Goal: Find specific page/section: Find specific page/section

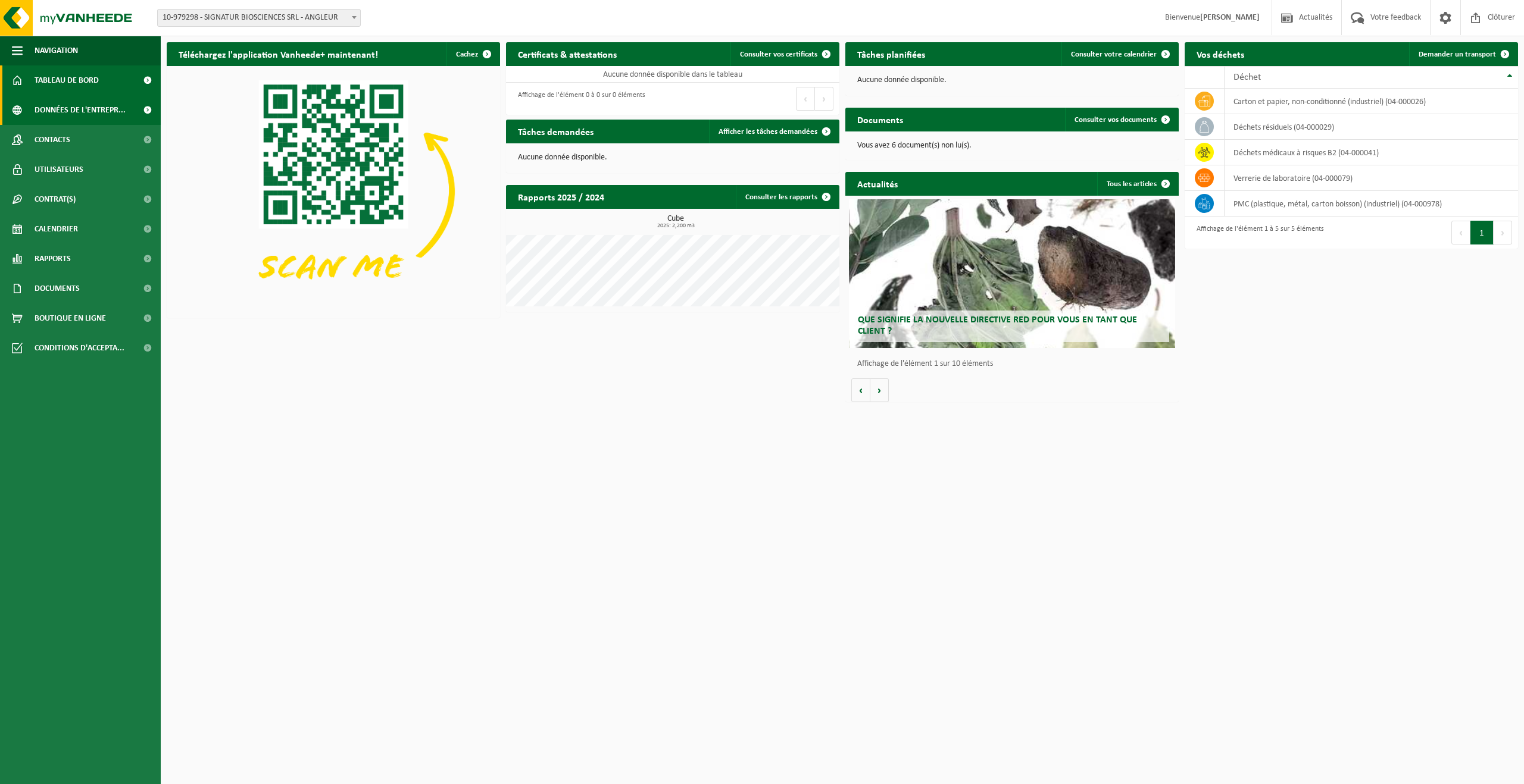
click at [98, 105] on span "Données de l'entrepr..." at bounding box center [80, 110] width 91 height 30
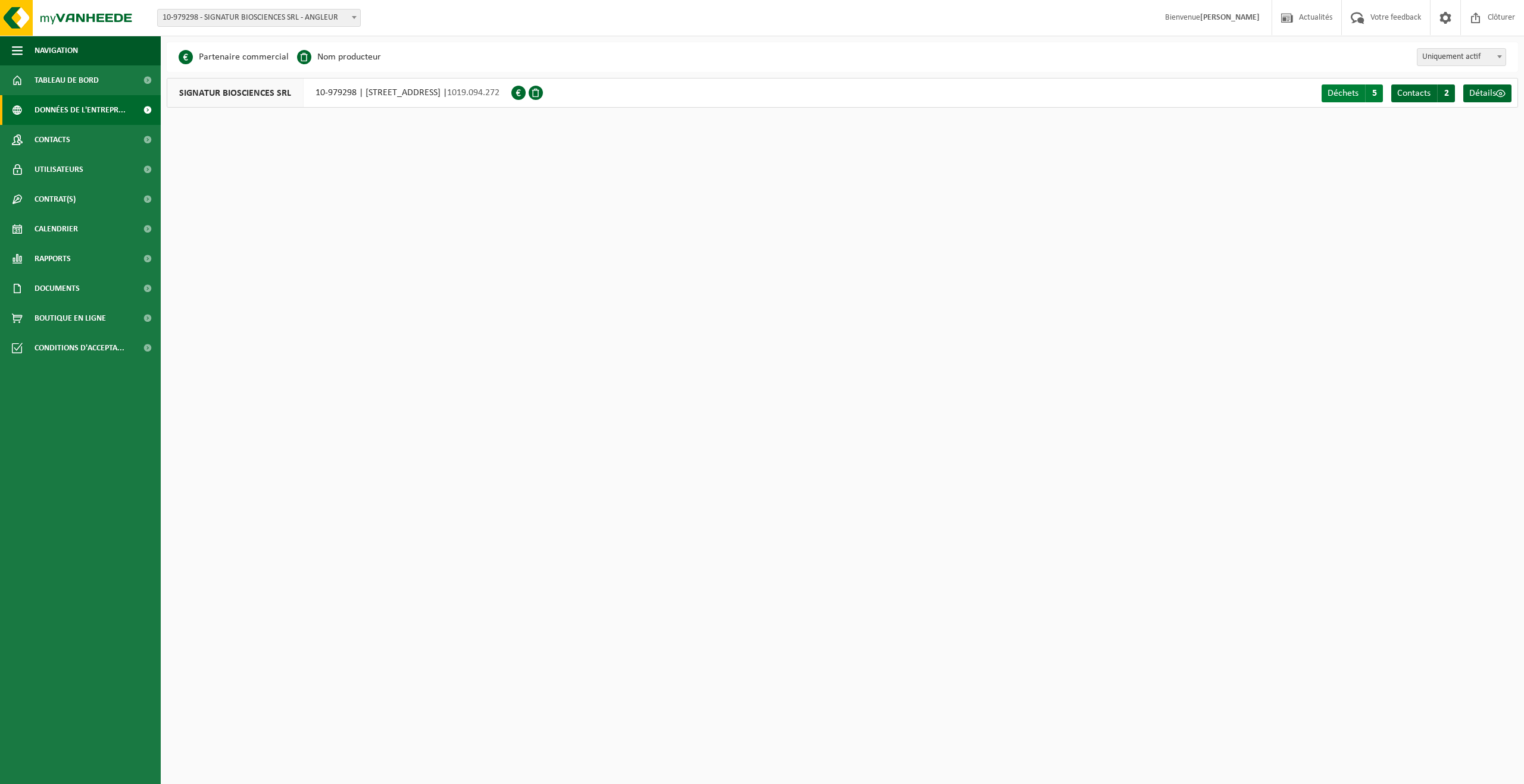
click at [1359, 93] on link "Déchets A 5" at bounding box center [1352, 93] width 61 height 18
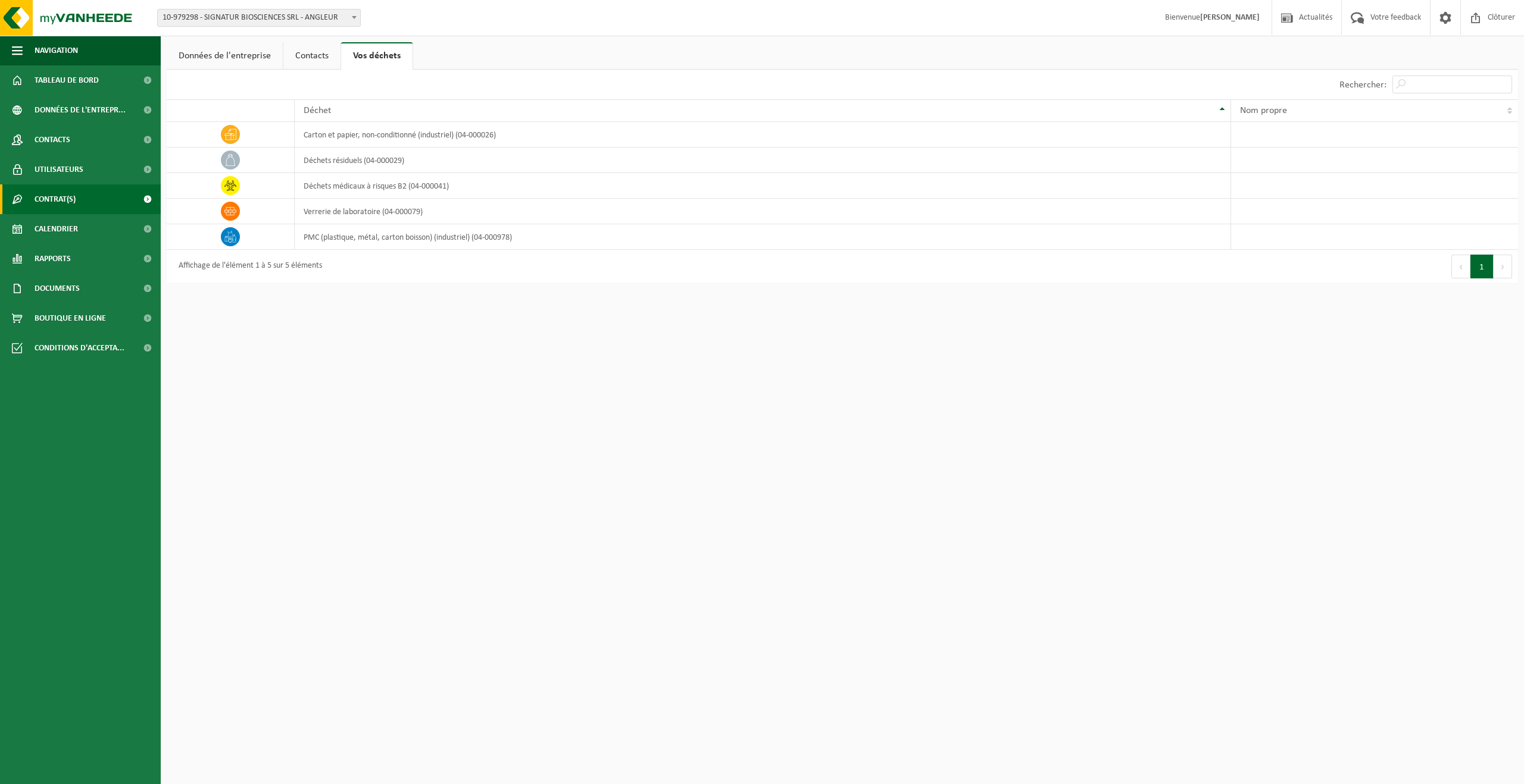
click at [46, 205] on span "Contrat(s)" at bounding box center [55, 200] width 41 height 30
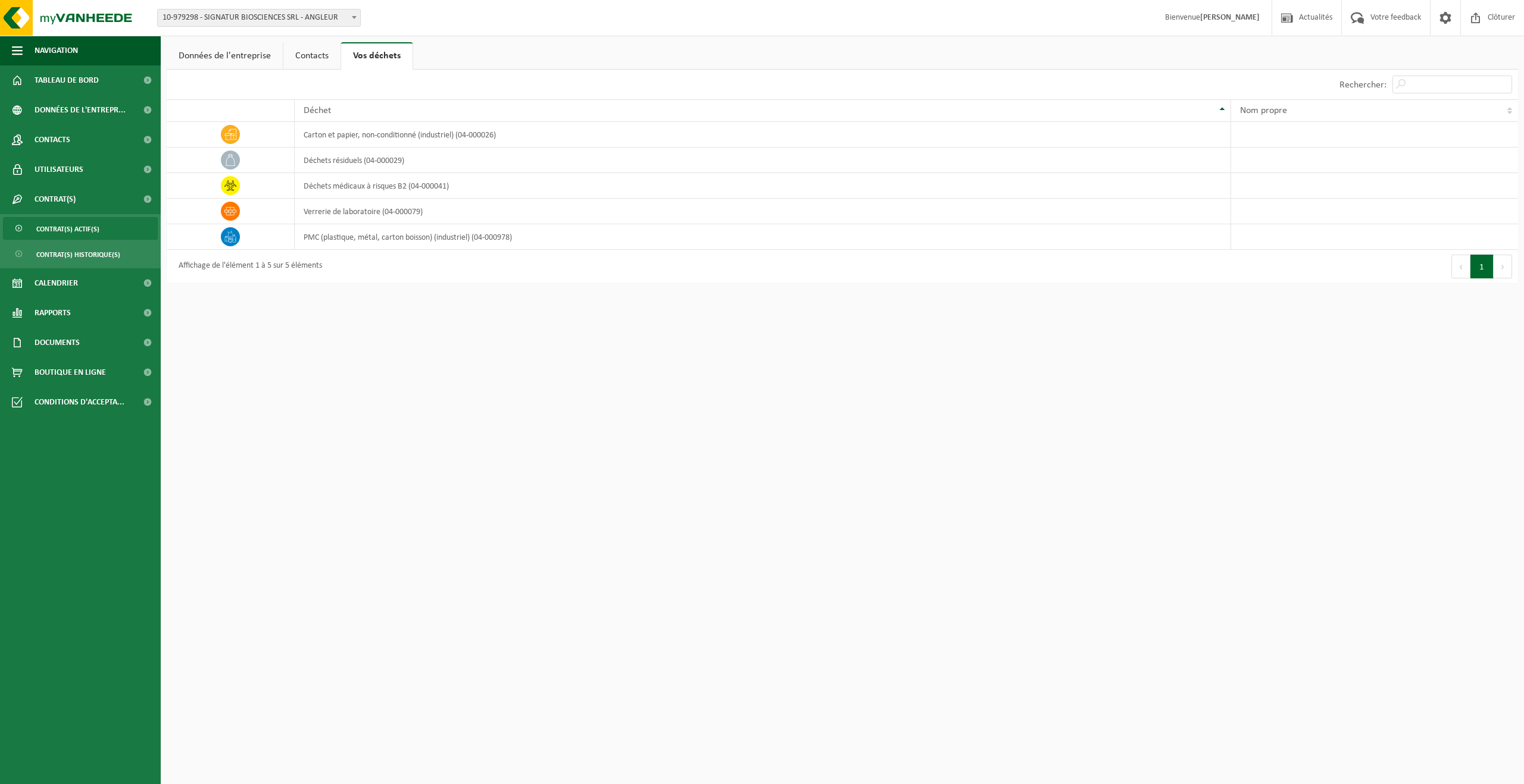
click at [69, 228] on span "Contrat(s) actif(s)" at bounding box center [68, 229] width 63 height 22
